Goal: Register for event/course

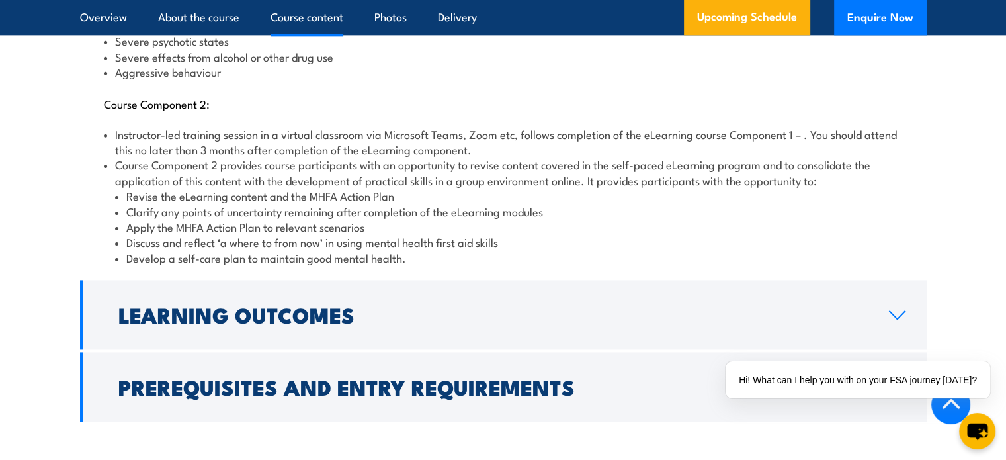
scroll to position [1720, 0]
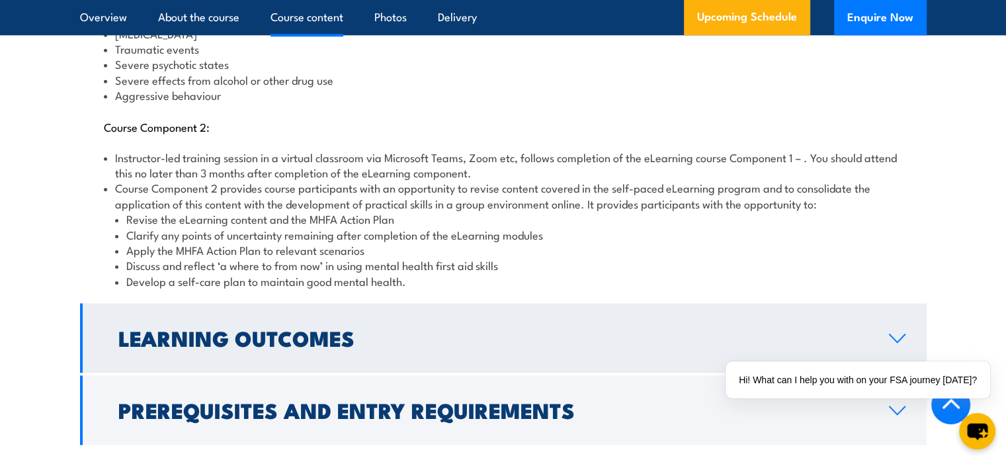
click at [500, 303] on link "Learning Outcomes" at bounding box center [503, 337] width 847 height 69
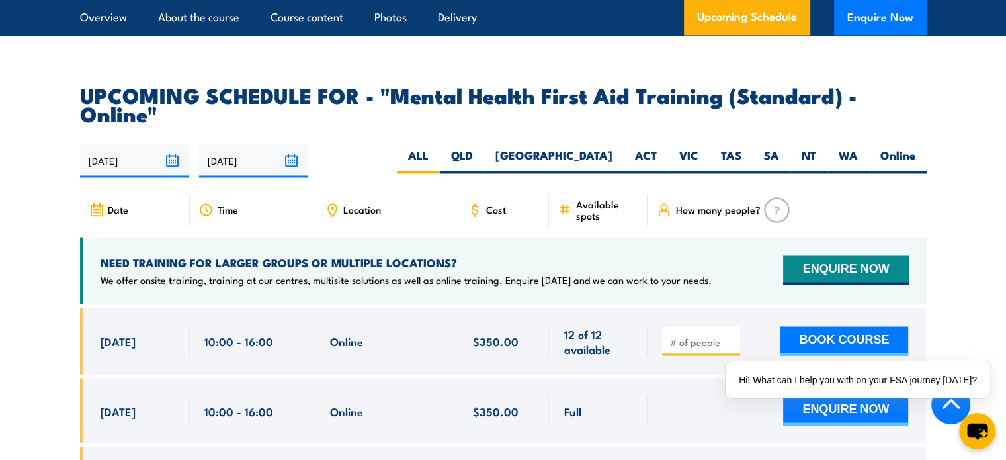
scroll to position [2283, 0]
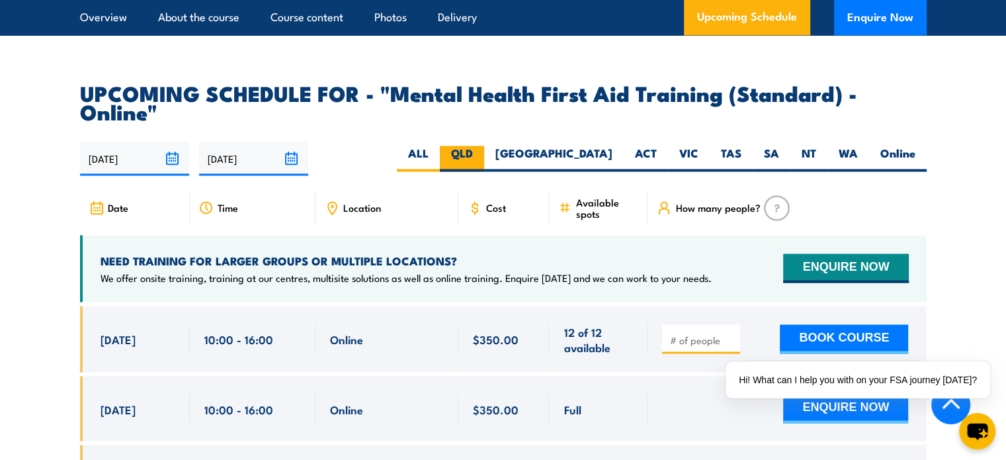
click at [484, 146] on label "QLD" at bounding box center [462, 159] width 44 height 26
click at [482, 146] on input "QLD" at bounding box center [477, 150] width 9 height 9
radio input "true"
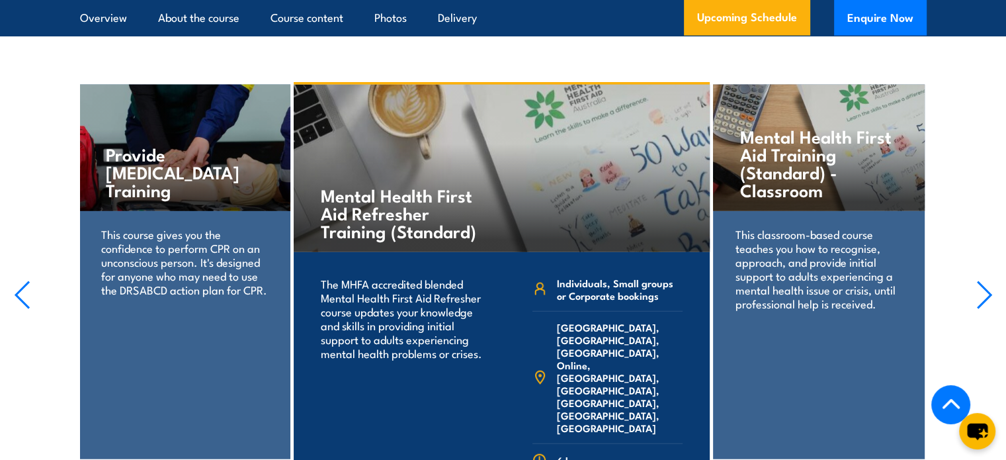
scroll to position [3178, 0]
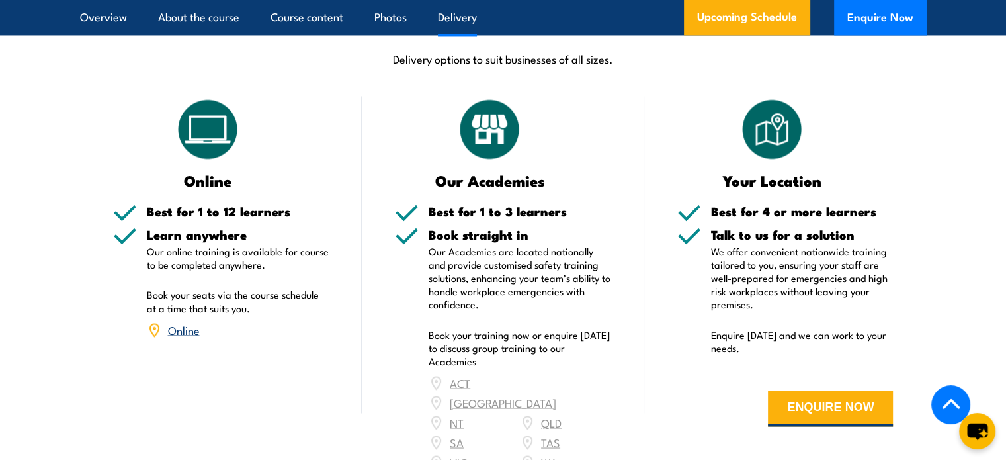
scroll to position [2205, 0]
click at [194, 321] on link "Online" at bounding box center [184, 329] width 32 height 16
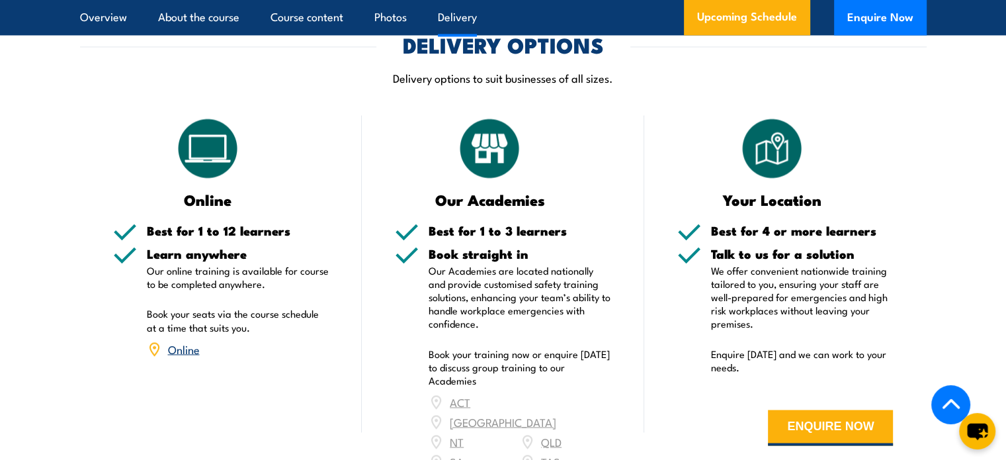
scroll to position [2186, 0]
click at [193, 341] on link "Online" at bounding box center [184, 349] width 32 height 16
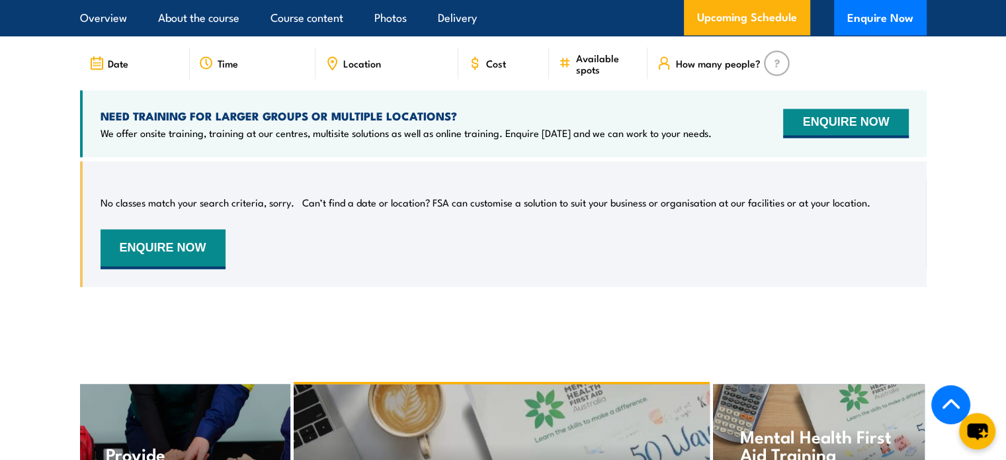
scroll to position [2746, 0]
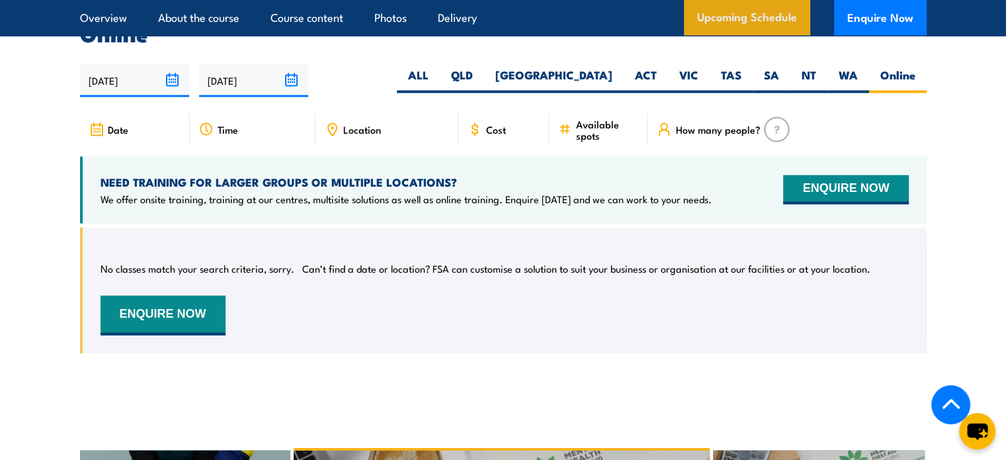
click at [723, 7] on link "Upcoming Schedule" at bounding box center [747, 18] width 126 height 36
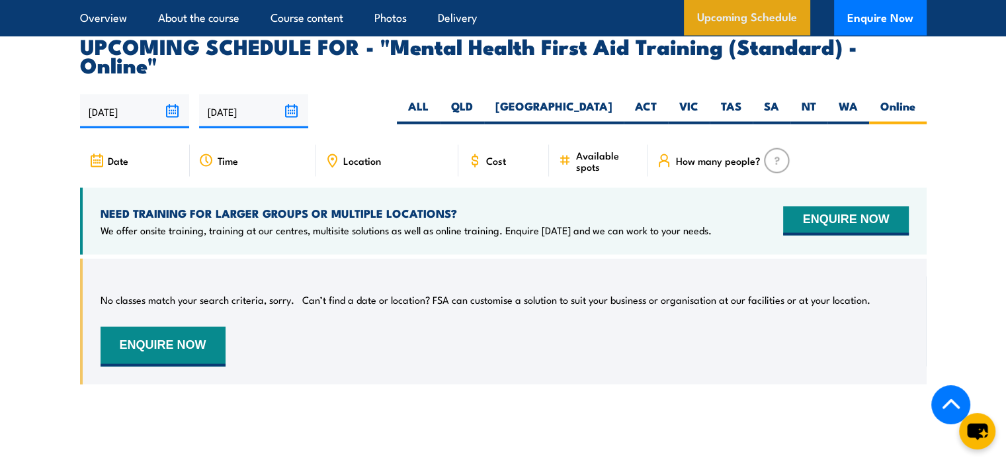
click at [723, 15] on link "Upcoming Schedule" at bounding box center [747, 18] width 126 height 36
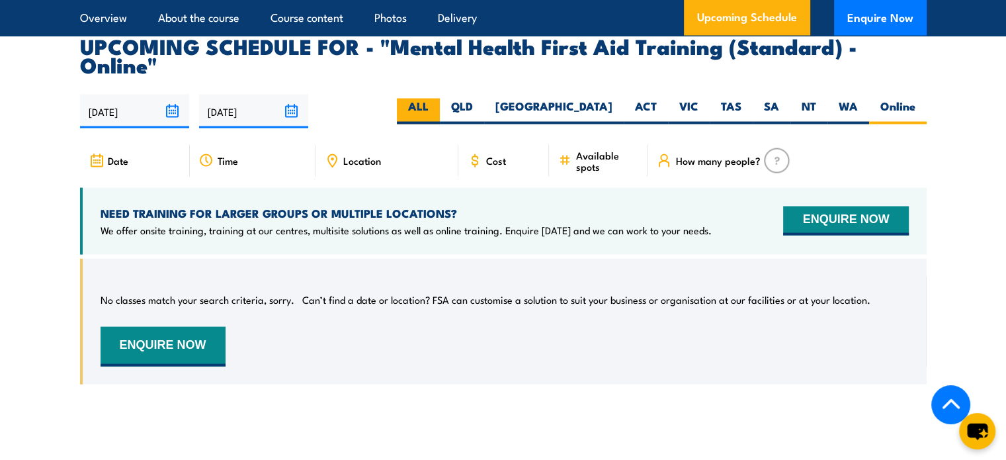
click at [440, 99] on label "ALL" at bounding box center [418, 112] width 43 height 26
click at [437, 99] on input "ALL" at bounding box center [433, 103] width 9 height 9
radio input "true"
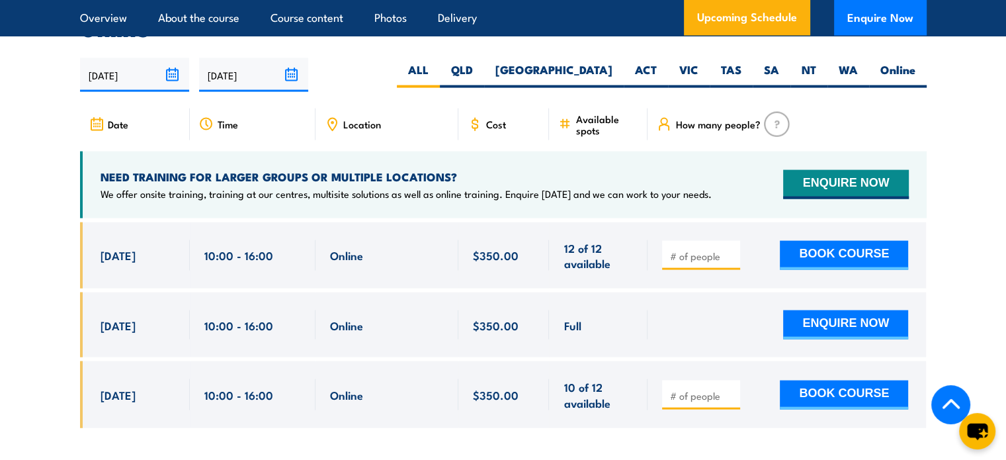
scroll to position [2715, 0]
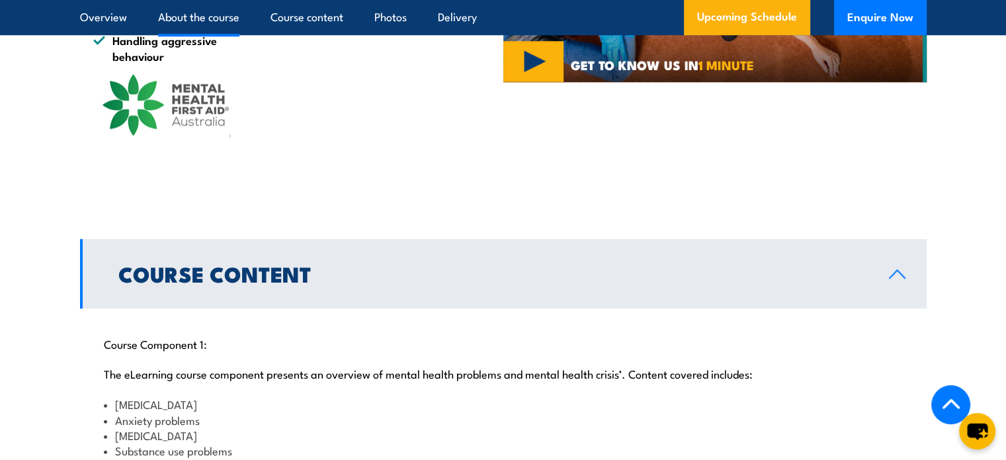
scroll to position [1147, 0]
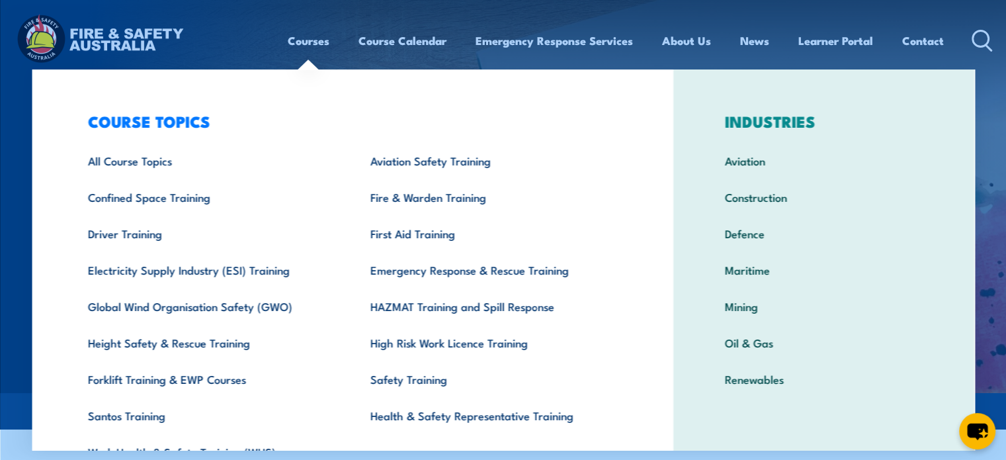
click at [291, 39] on link "Courses" at bounding box center [309, 40] width 42 height 35
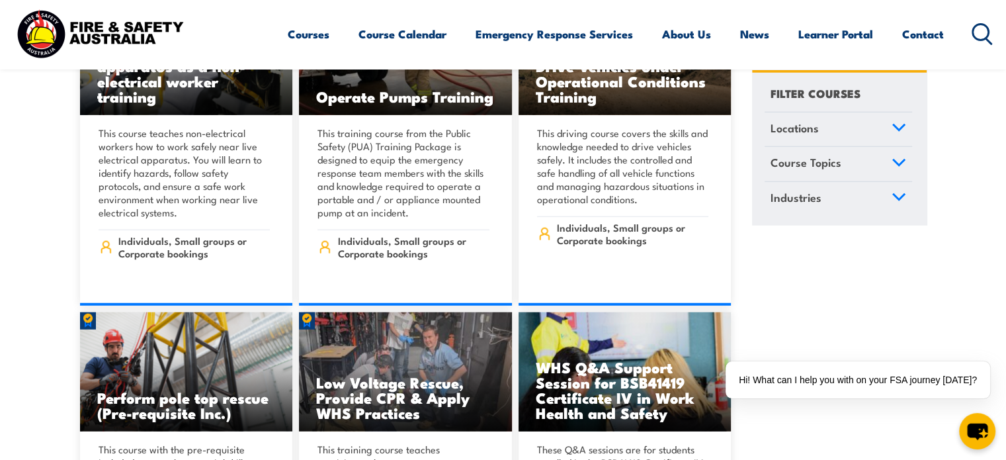
scroll to position [3307, 0]
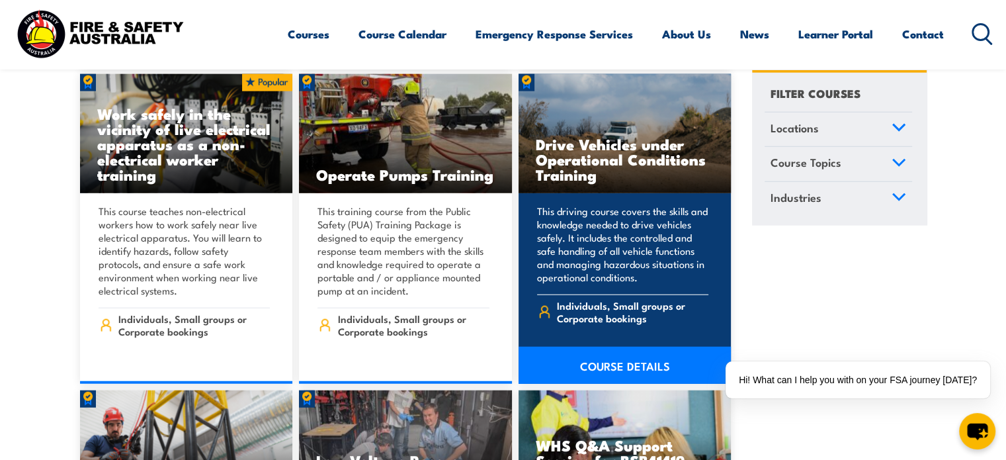
click at [617, 354] on link "COURSE DETAILS" at bounding box center [625, 365] width 213 height 37
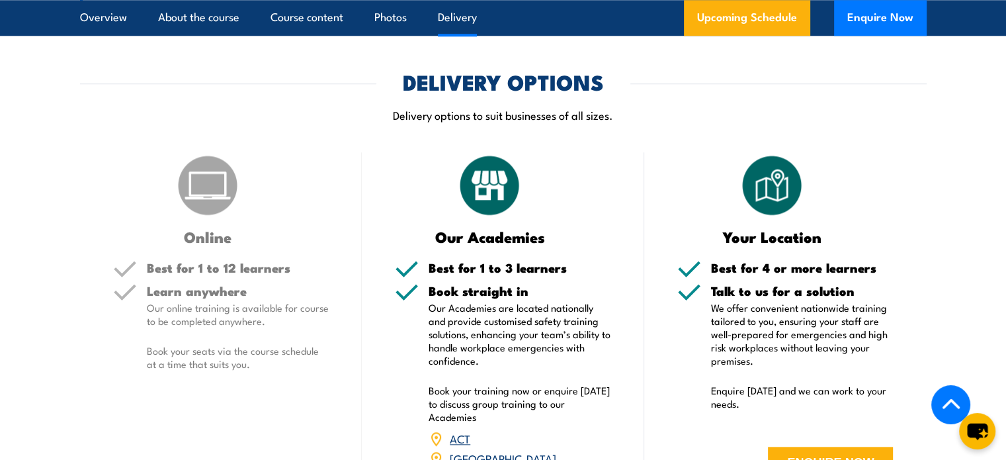
scroll to position [1455, 0]
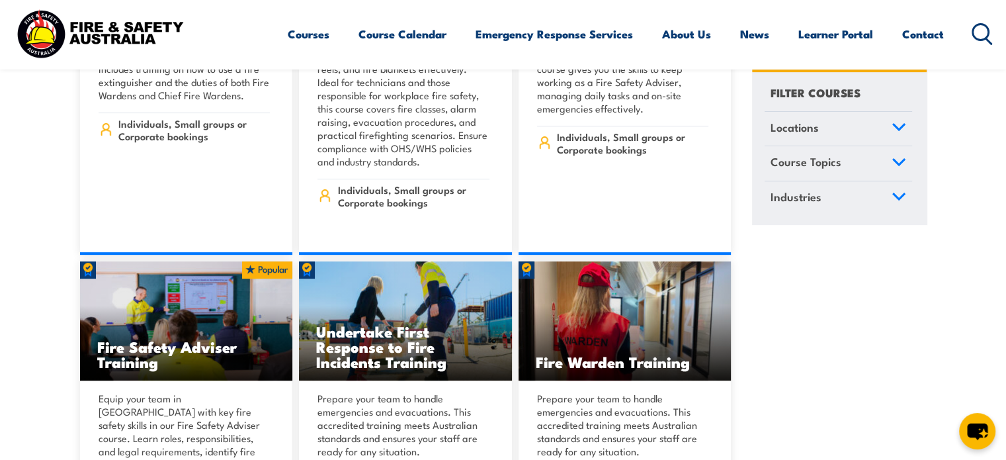
scroll to position [15545, 0]
